Goal: Task Accomplishment & Management: Complete application form

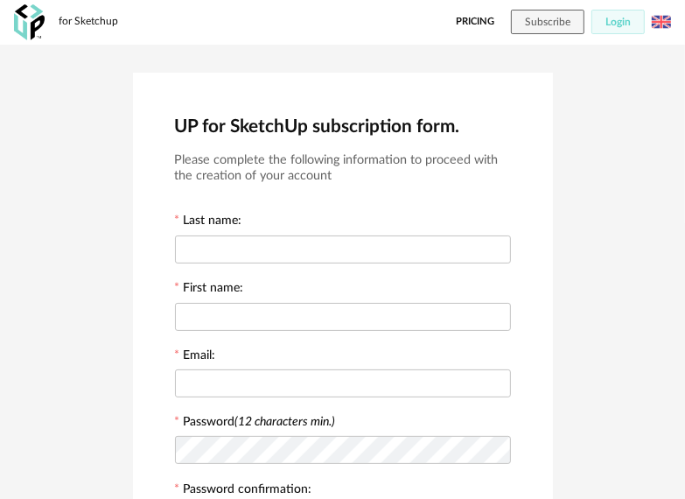
click at [353, 248] on input "text" at bounding box center [343, 249] width 336 height 28
type input "*"
type input "******"
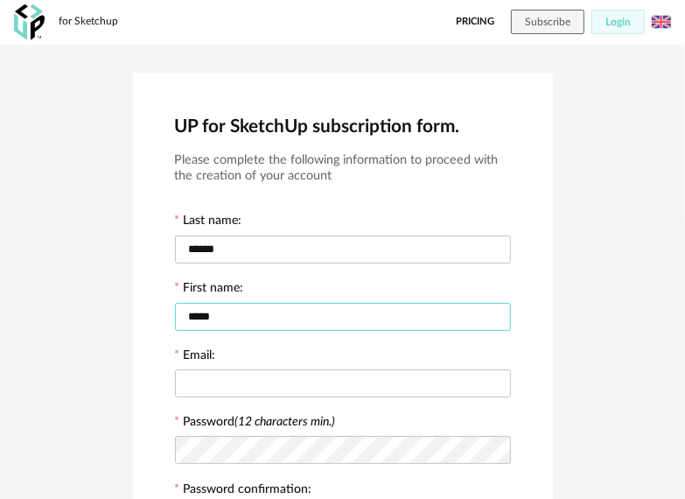
type input "*****"
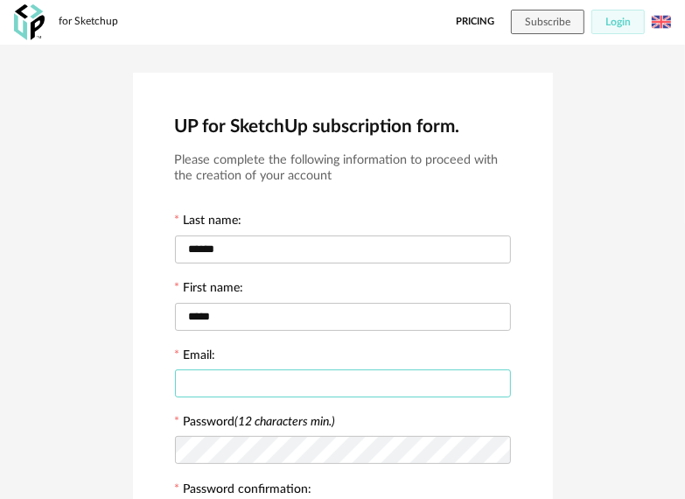
type input "*"
type input "**********"
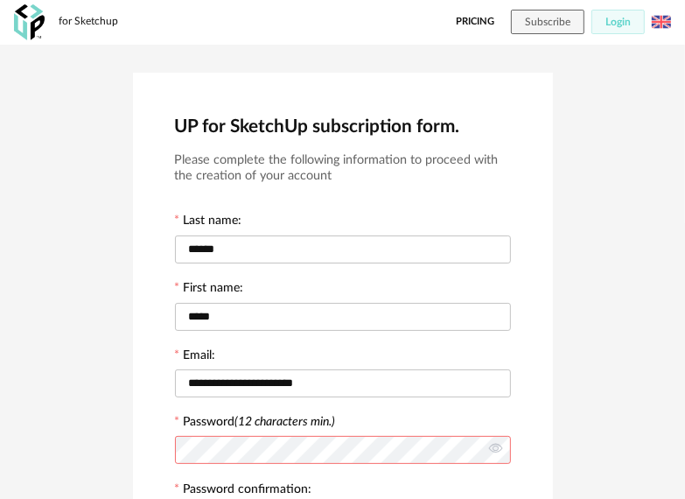
scroll to position [267, 0]
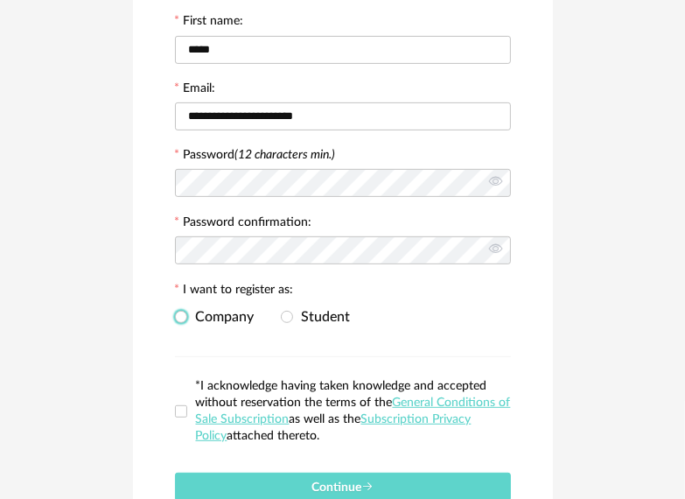
click at [210, 316] on span "Company" at bounding box center [220, 317] width 67 height 14
click at [283, 322] on span at bounding box center [287, 318] width 12 height 15
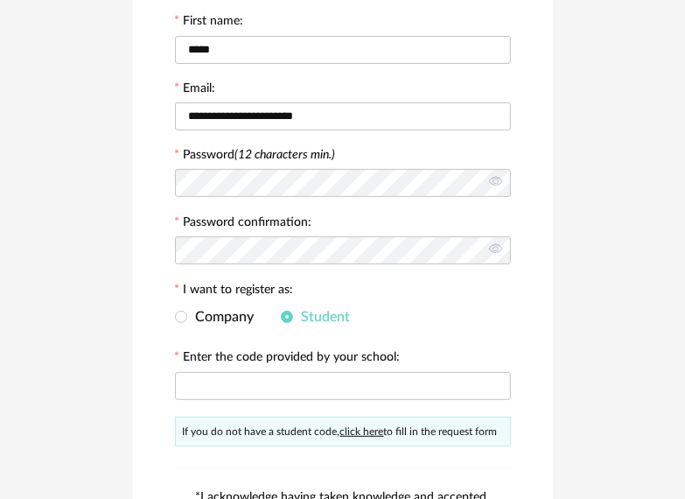
scroll to position [353, 0]
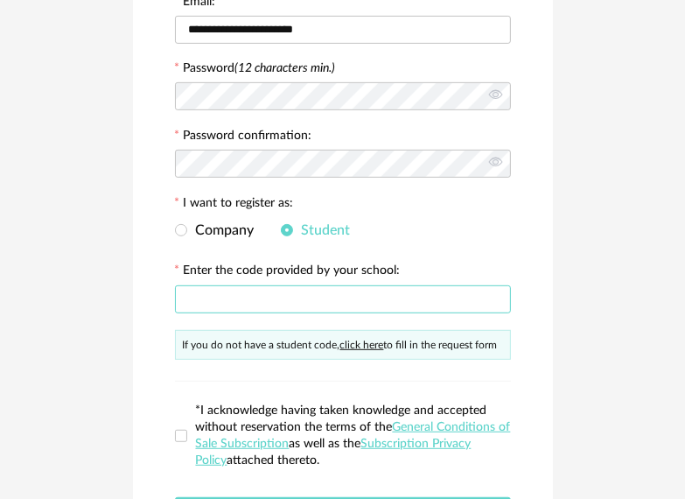
click at [326, 303] on input "text" at bounding box center [343, 299] width 336 height 28
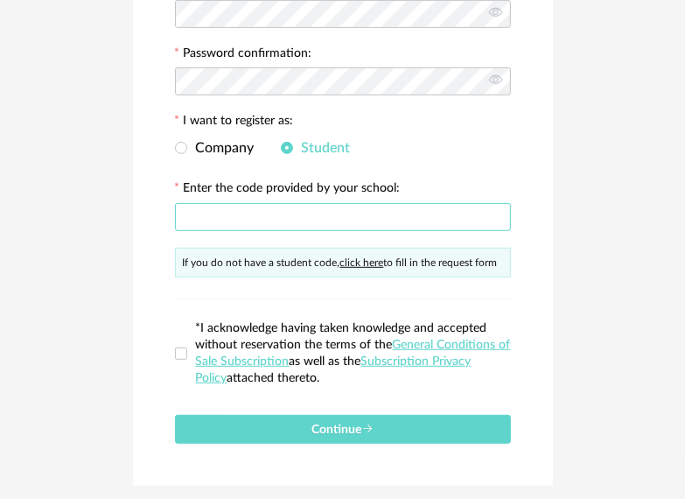
scroll to position [437, 0]
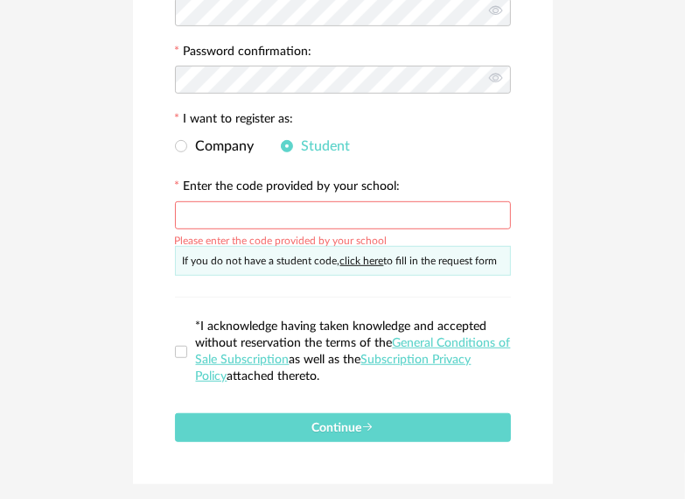
click at [198, 133] on div "Company Student" at bounding box center [343, 146] width 336 height 35
click at [277, 206] on input "text" at bounding box center [343, 215] width 336 height 28
click at [310, 340] on span "*I acknowledge having taken knowledge and accepted without reservation the term…" at bounding box center [353, 351] width 315 height 62
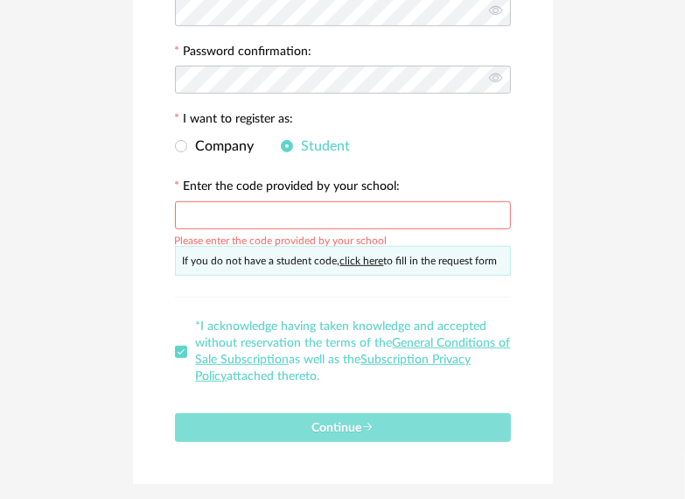
click at [351, 416] on button "Continue" at bounding box center [343, 427] width 336 height 29
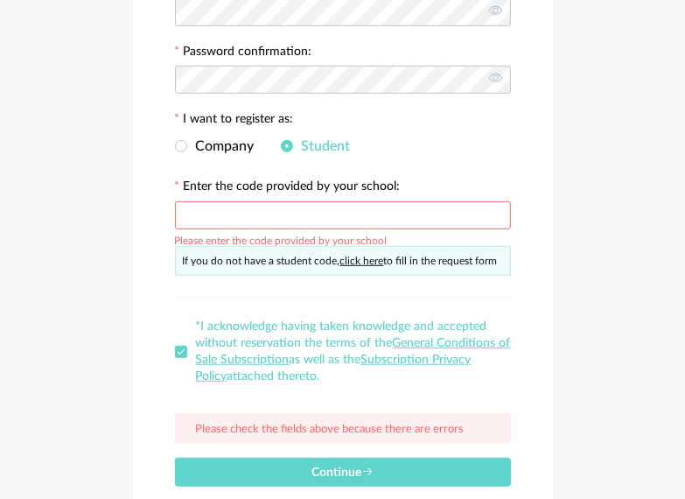
click at [367, 258] on link "click here" at bounding box center [362, 260] width 44 height 10
